Goal: Information Seeking & Learning: Compare options

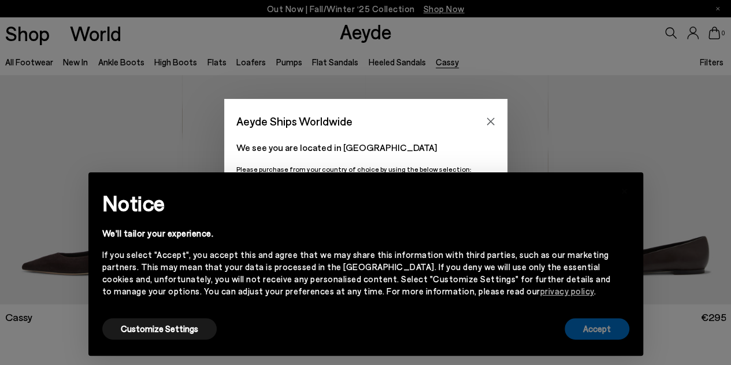
click at [608, 332] on button "Accept" at bounding box center [597, 328] width 65 height 21
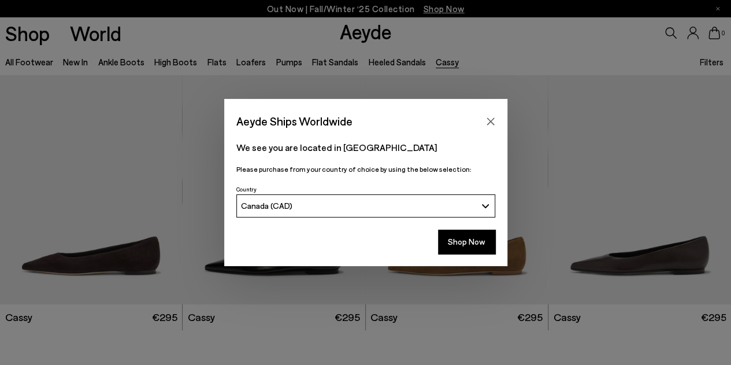
click at [580, 323] on div "Aeyde Ships Worldwide We see you are located in Canada Please purchase from you…" at bounding box center [365, 182] width 731 height 365
click at [490, 121] on icon "Close" at bounding box center [491, 121] width 8 height 8
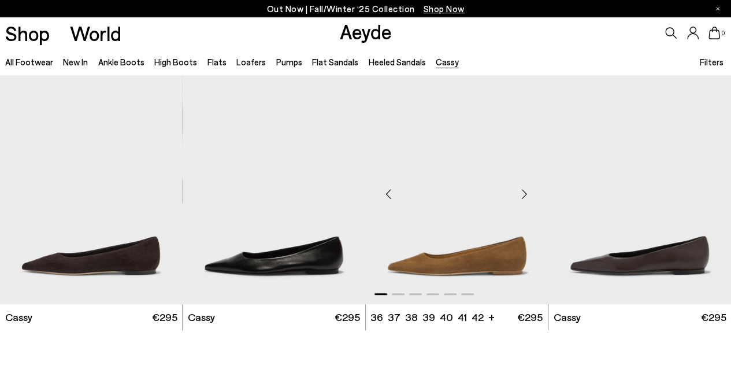
click at [424, 235] on img "1 / 6" at bounding box center [457, 189] width 183 height 229
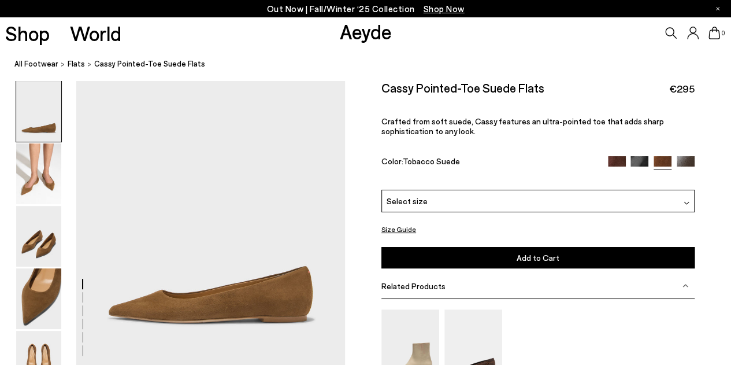
click at [615, 163] on img at bounding box center [617, 165] width 18 height 18
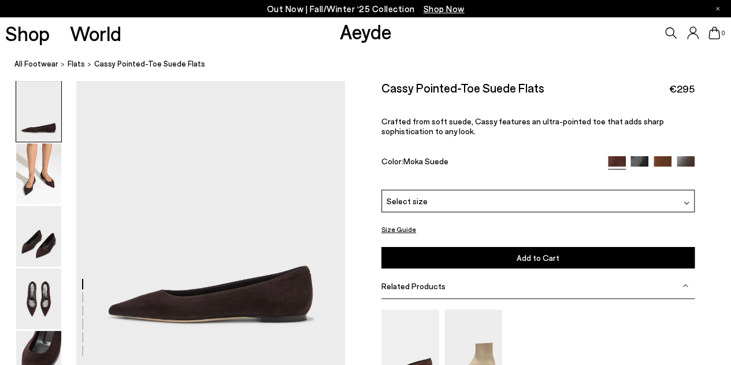
click at [639, 158] on img at bounding box center [639, 165] width 18 height 18
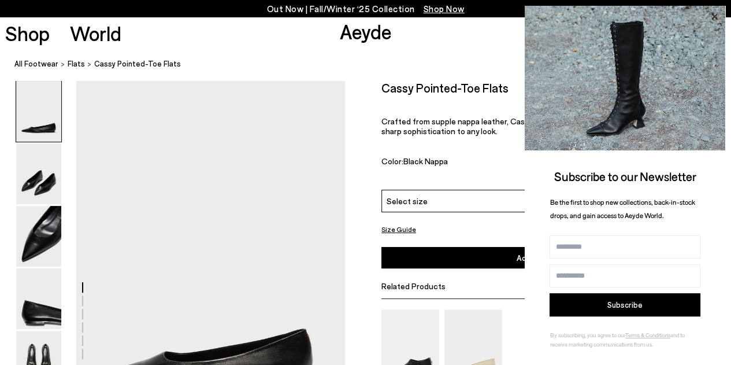
click at [714, 16] on icon at bounding box center [714, 17] width 6 height 6
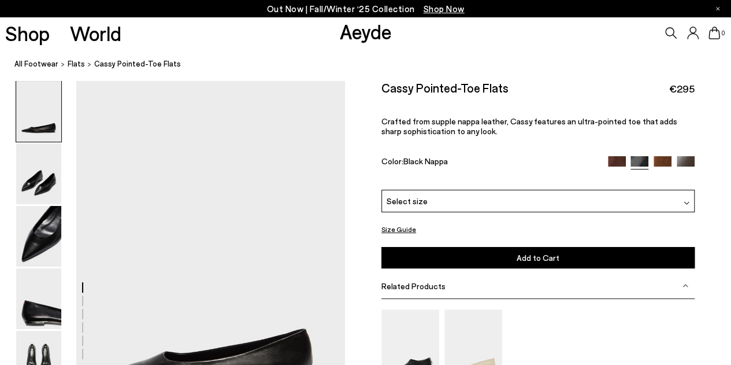
click at [686, 161] on img at bounding box center [686, 165] width 18 height 18
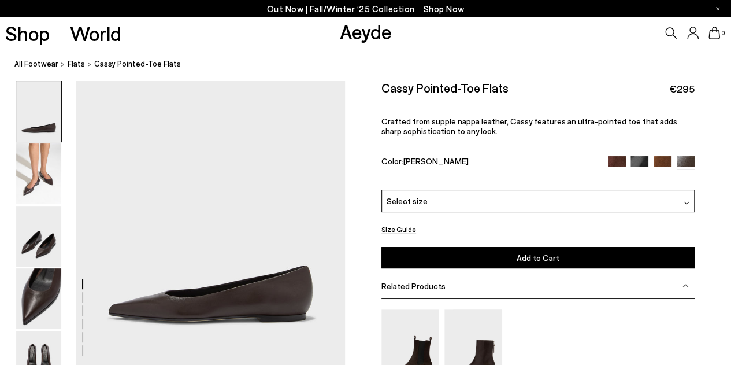
click at [663, 159] on img at bounding box center [663, 165] width 18 height 18
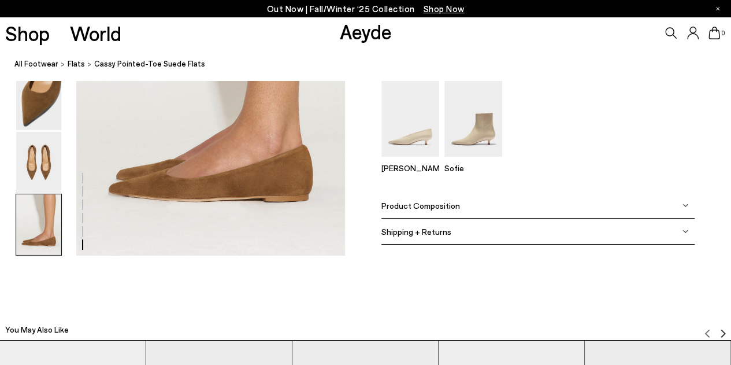
scroll to position [1984, 0]
